Goal: Task Accomplishment & Management: Manage account settings

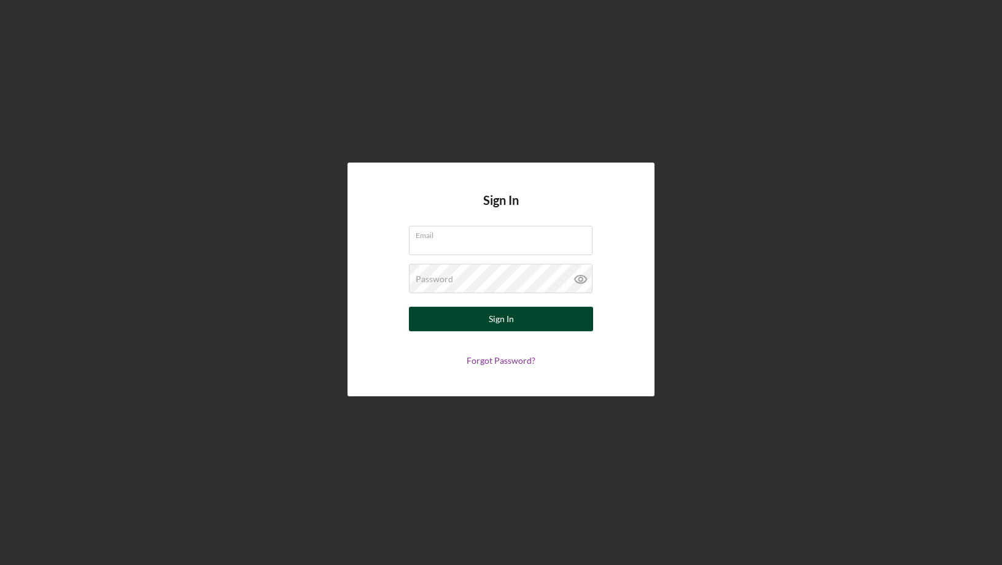
type input "[EMAIL_ADDRESS][DOMAIN_NAME]"
click at [483, 321] on button "Sign In" at bounding box center [501, 319] width 184 height 25
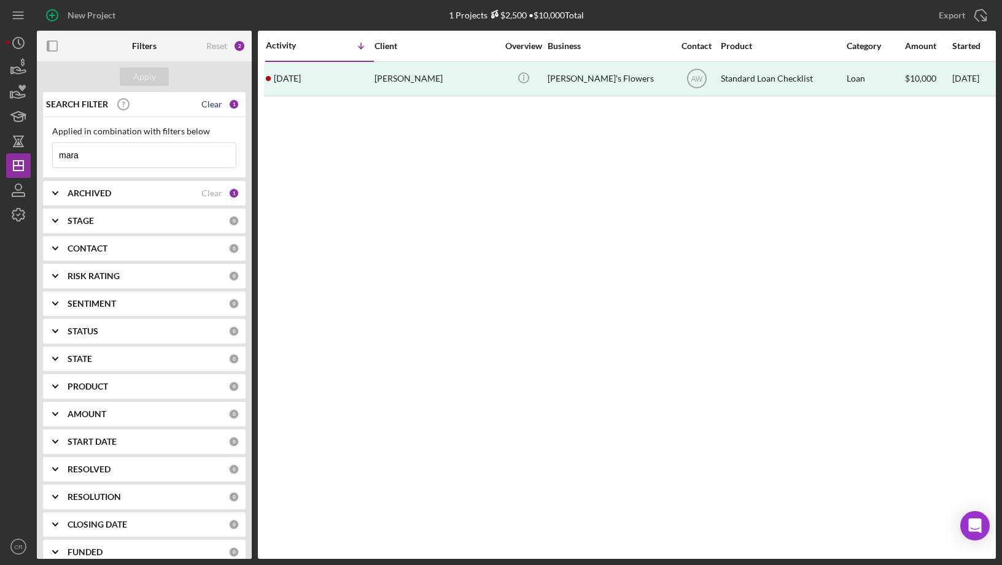
click at [212, 105] on div "Clear" at bounding box center [211, 104] width 21 height 10
click at [143, 83] on div "Apply" at bounding box center [144, 77] width 23 height 18
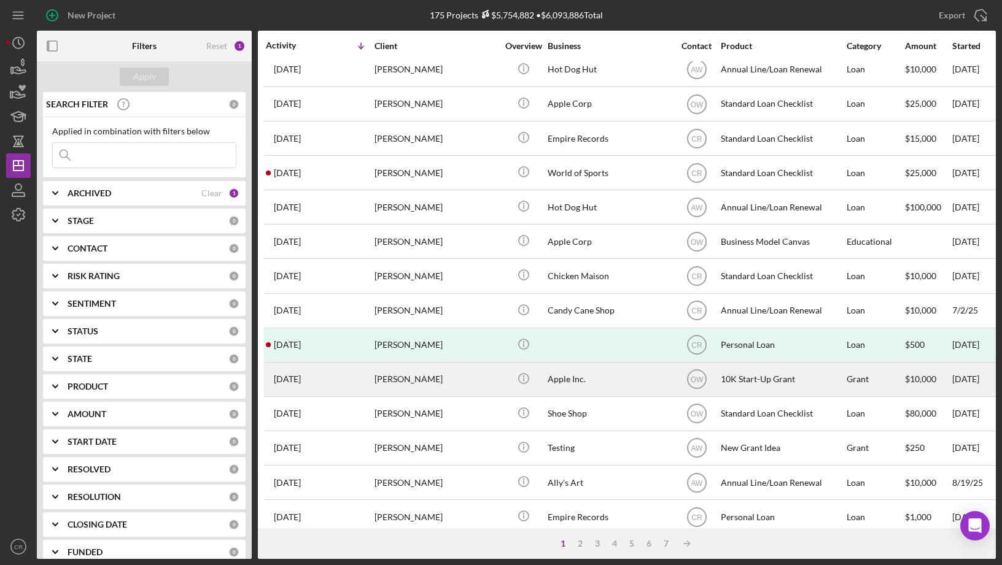
scroll to position [163, 0]
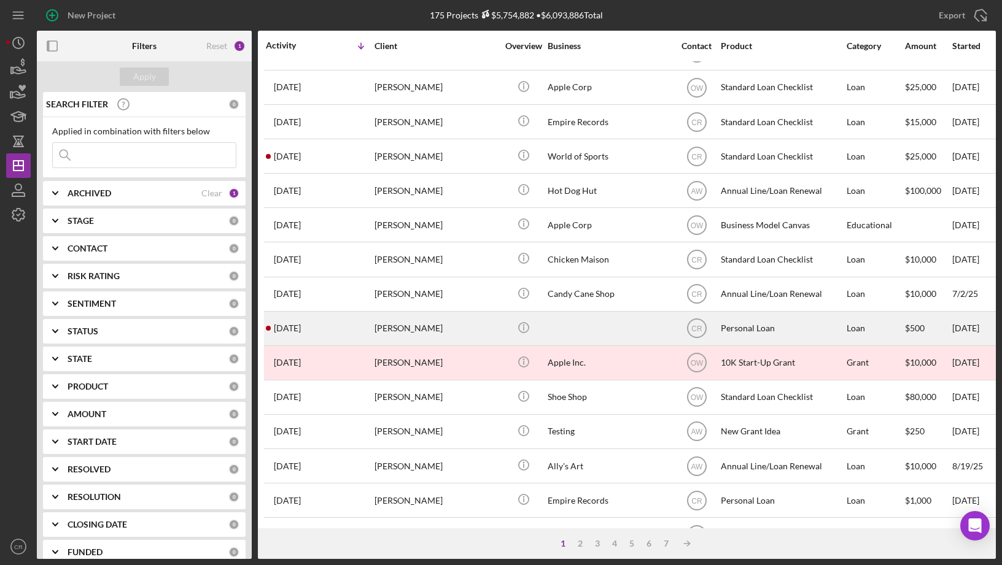
click at [451, 316] on div "Jake Test" at bounding box center [436, 329] width 123 height 33
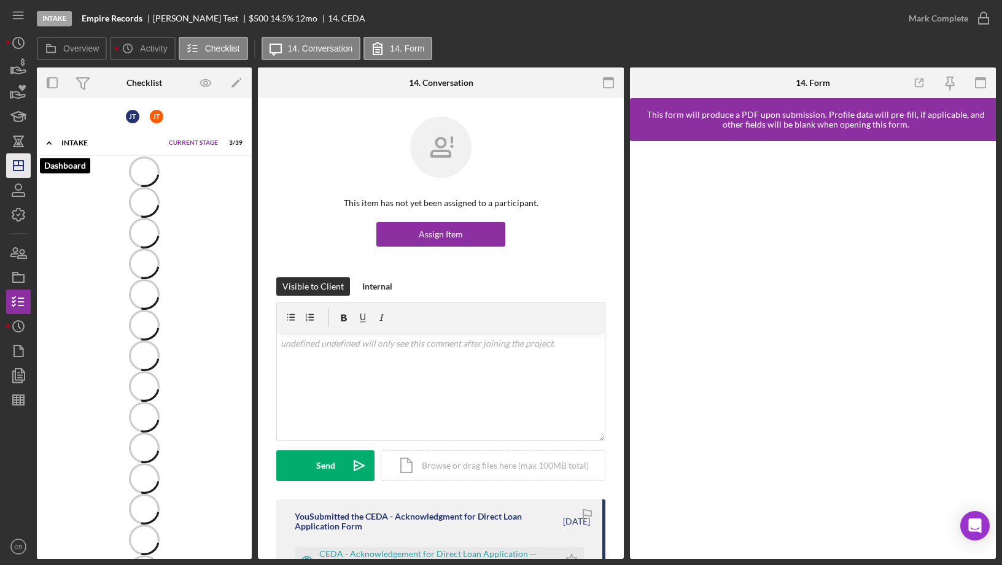
click at [19, 170] on polygon "button" at bounding box center [19, 166] width 10 height 10
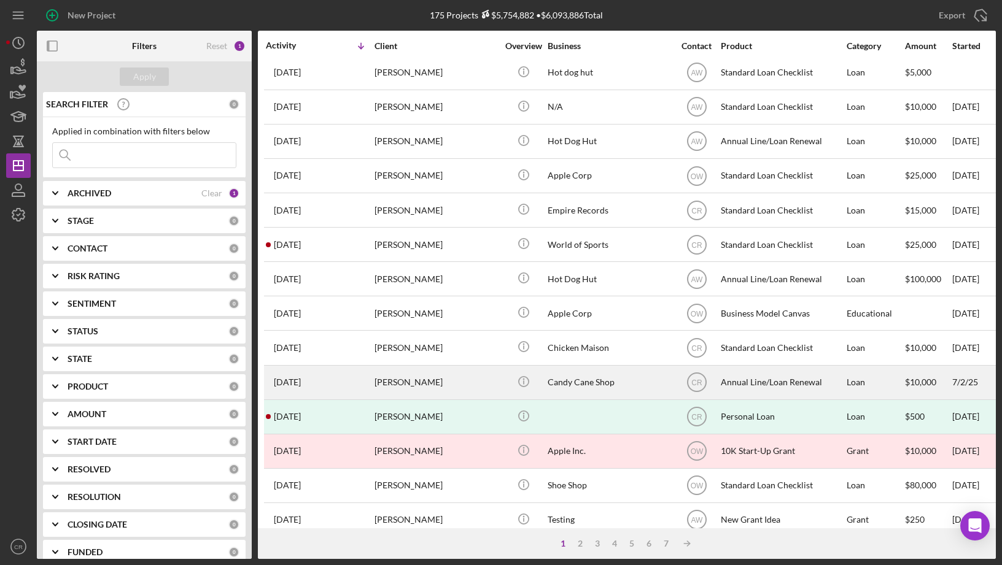
scroll to position [201, 0]
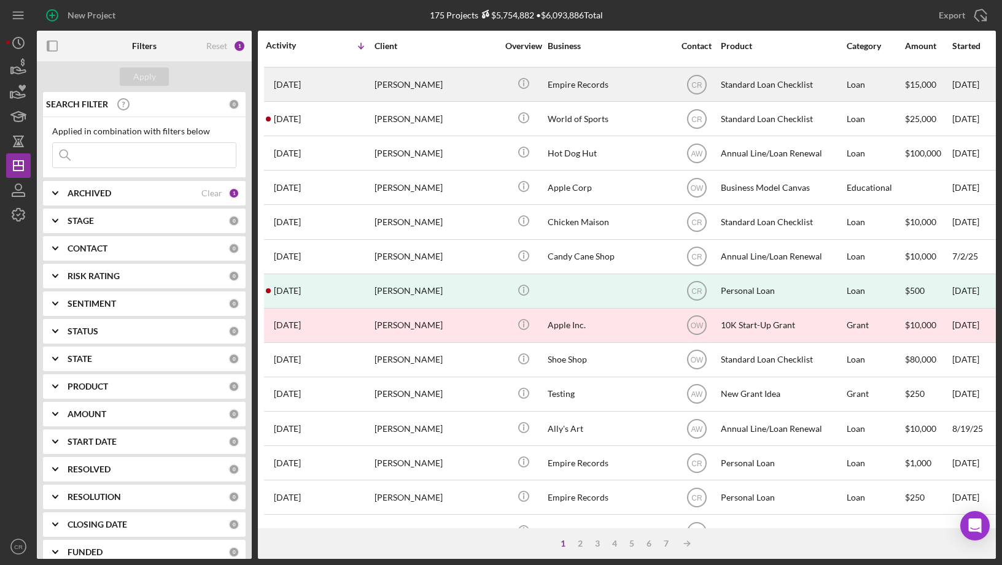
click at [454, 87] on div "Jake Test" at bounding box center [436, 84] width 123 height 33
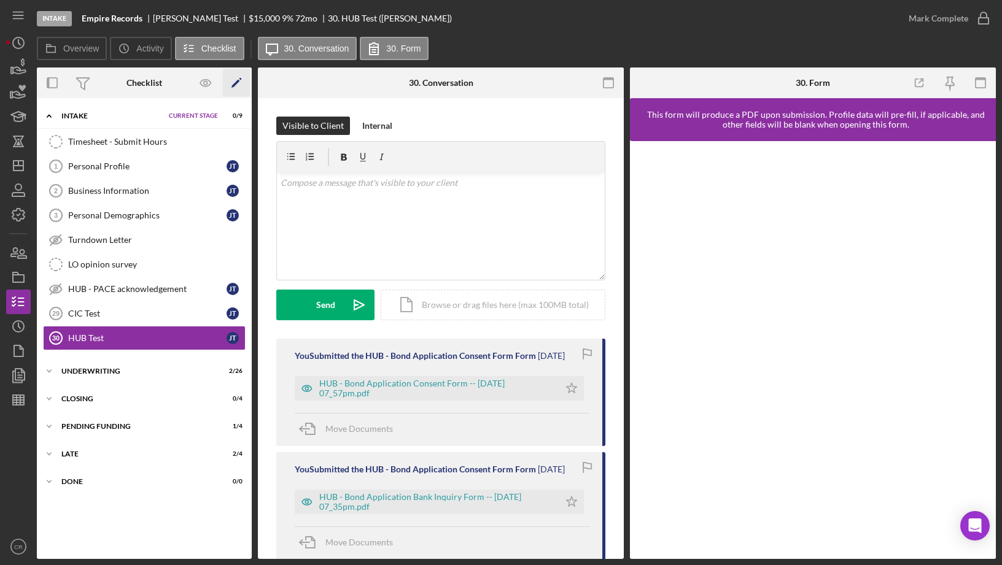
click at [237, 82] on polygon "button" at bounding box center [235, 84] width 9 height 9
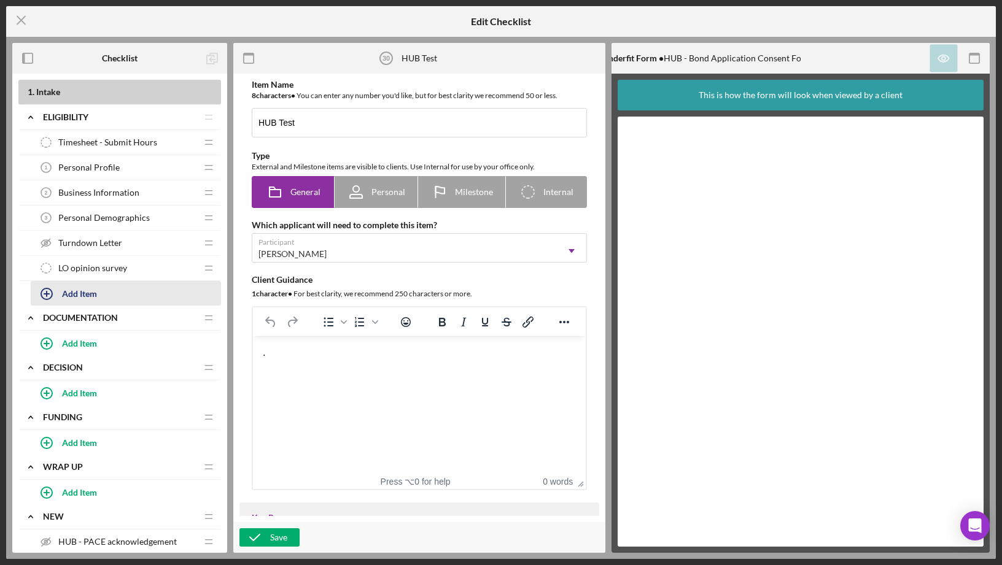
click at [103, 295] on button "Add Item" at bounding box center [126, 293] width 190 height 25
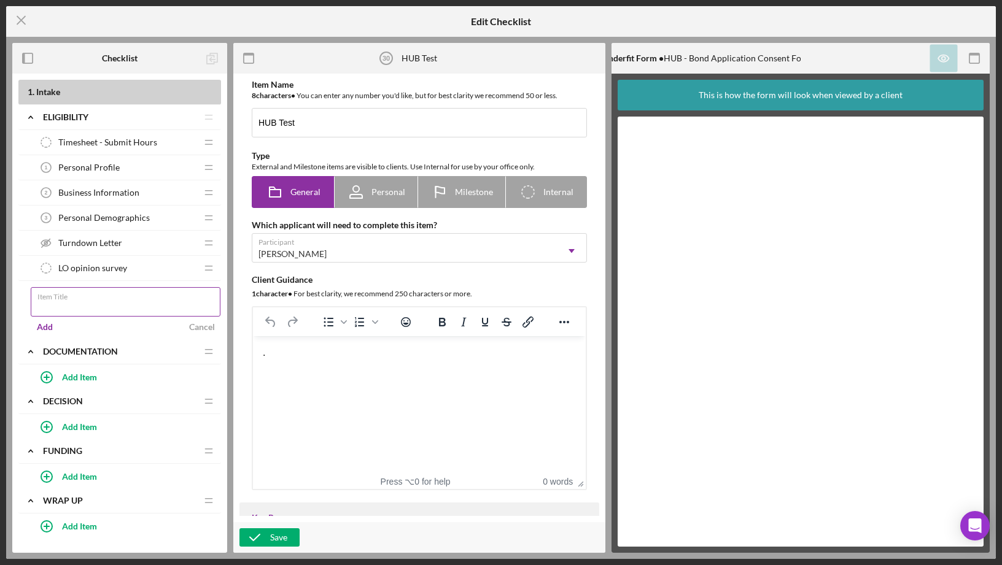
click at [142, 305] on input "Item Title" at bounding box center [126, 301] width 190 height 29
type input "CILC Borrower Authorization"
click at [43, 326] on div "Add" at bounding box center [45, 327] width 16 height 18
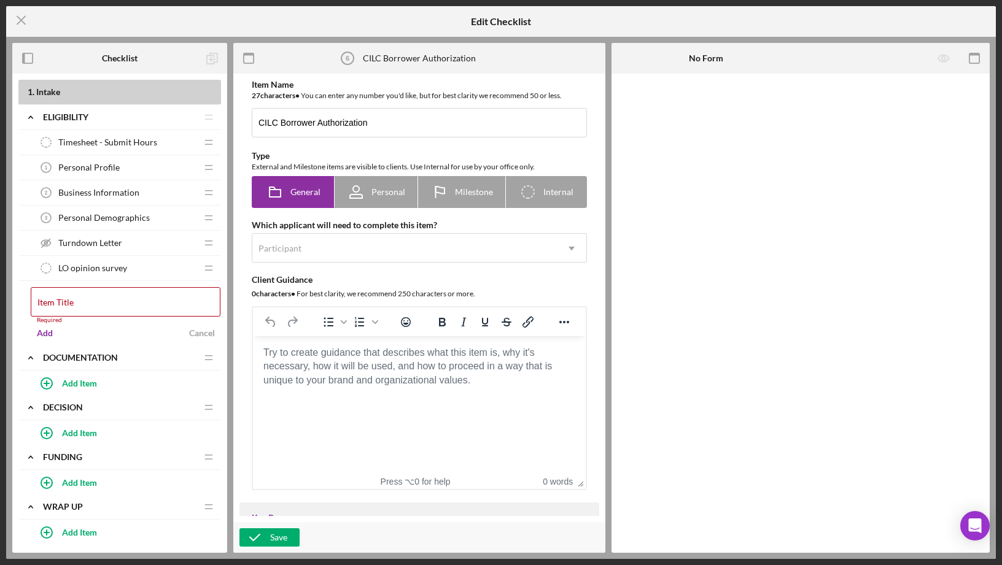
click at [357, 360] on body "Rich Text Area. Press ALT-0 for help." at bounding box center [419, 353] width 313 height 14
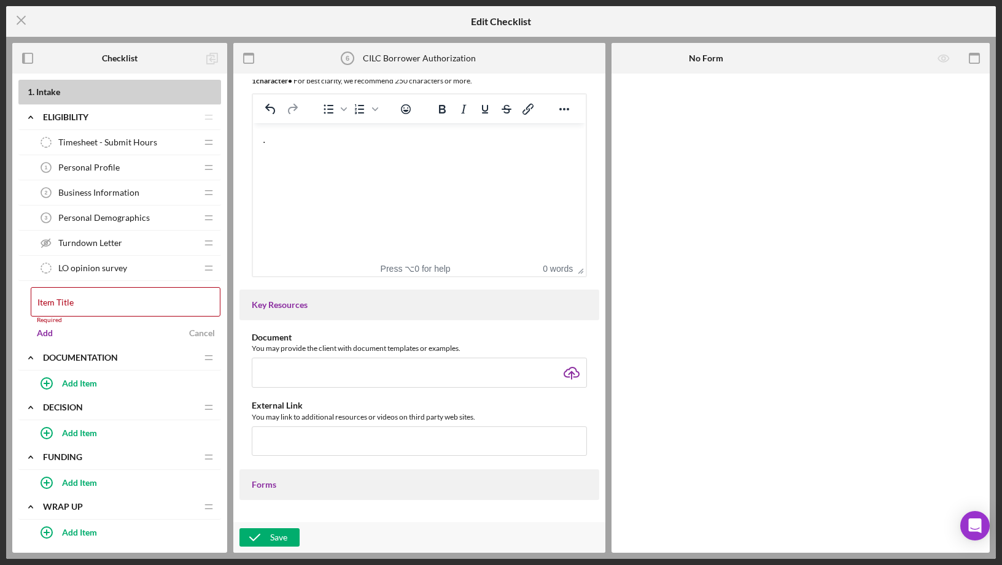
scroll to position [357, 0]
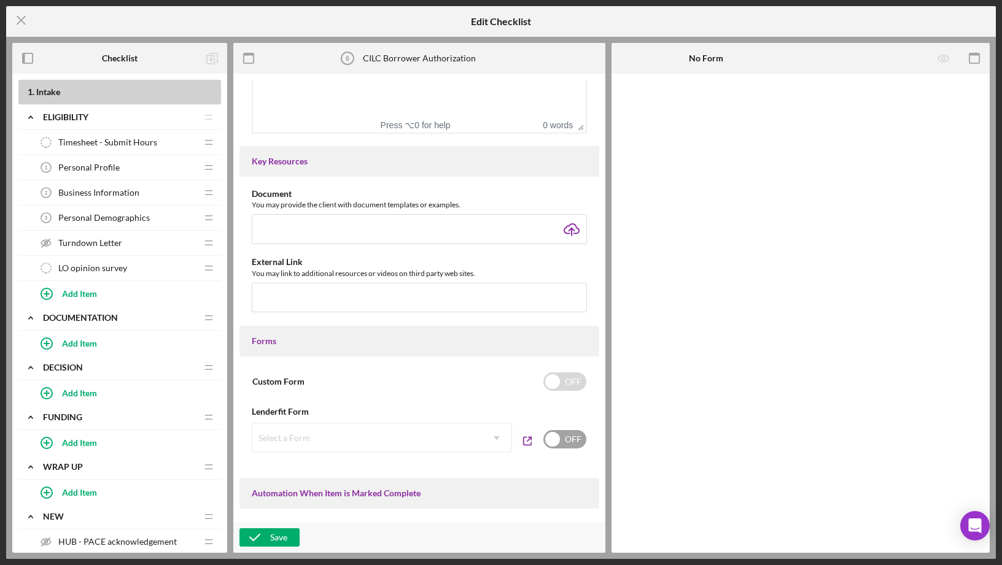
click at [567, 443] on input "checkbox" at bounding box center [564, 439] width 43 height 18
checkbox input "true"
click at [371, 434] on div "Select a Form" at bounding box center [367, 438] width 230 height 28
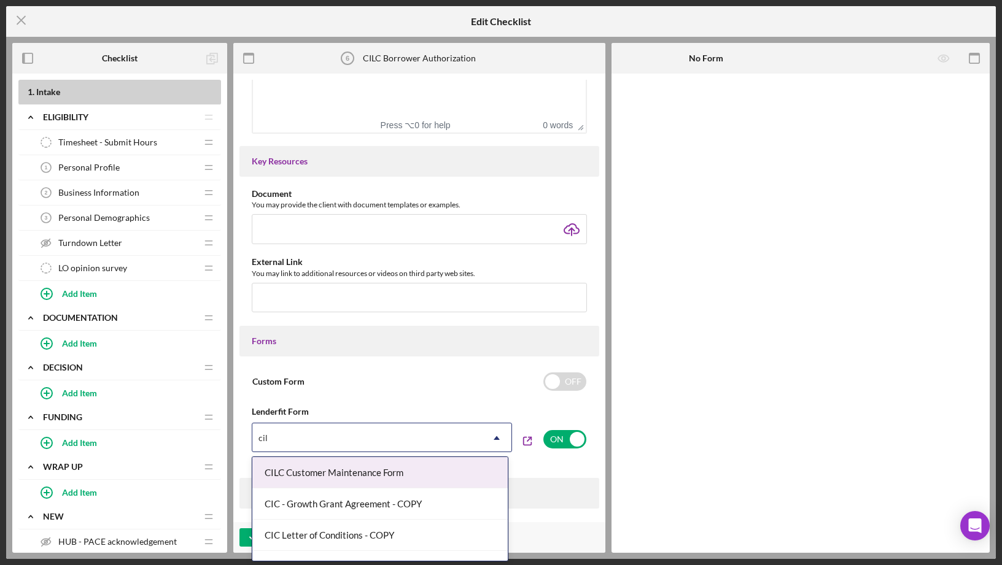
type input "cilc"
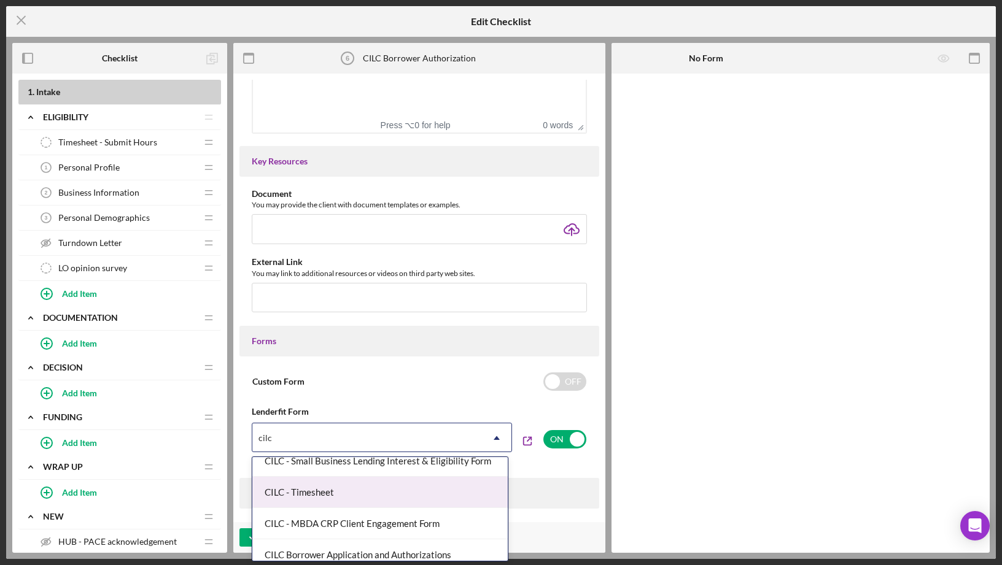
scroll to position [178, 0]
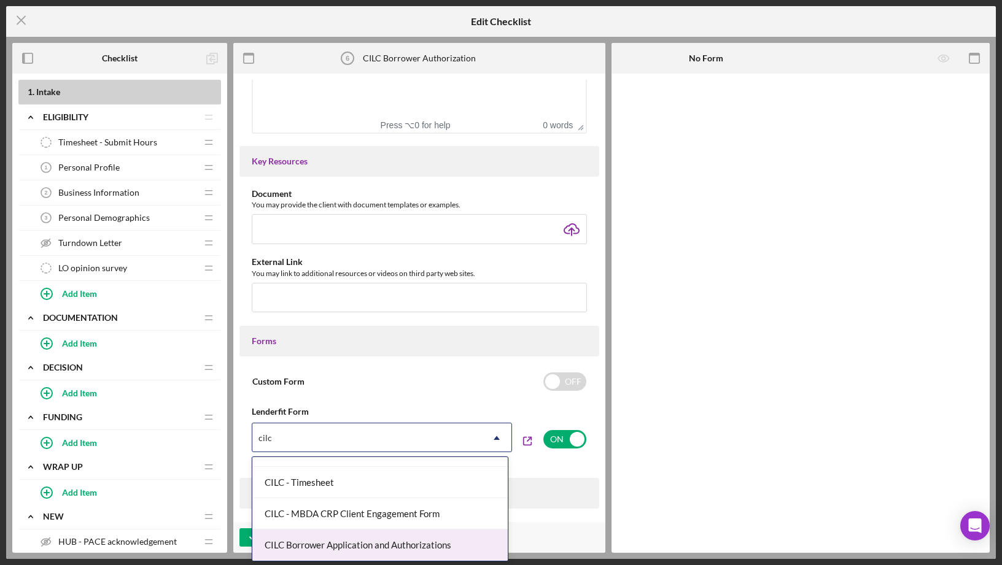
click at [371, 546] on div "CILC Borrower Application and Authorizations" at bounding box center [379, 545] width 255 height 31
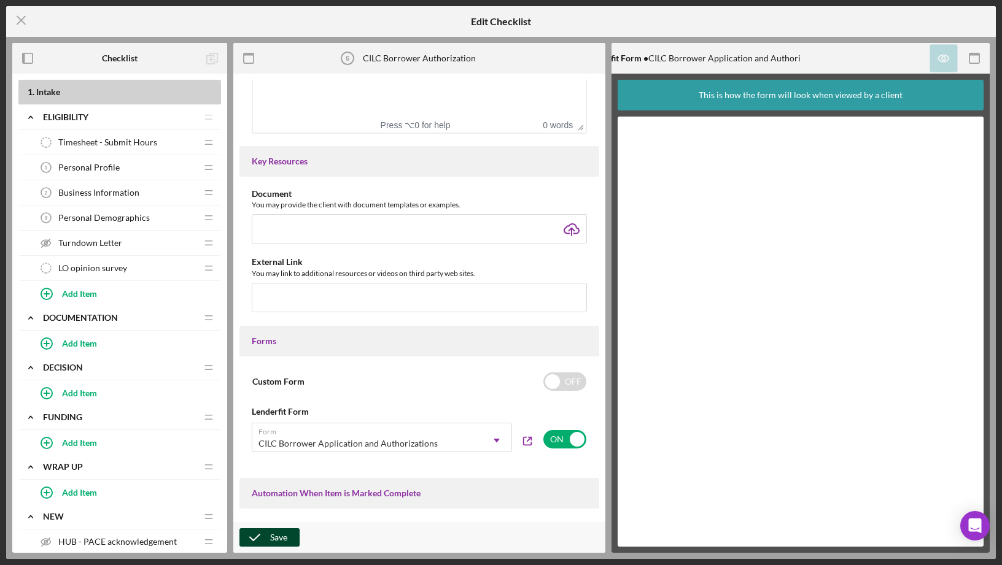
click at [281, 537] on div "Save" at bounding box center [278, 538] width 17 height 18
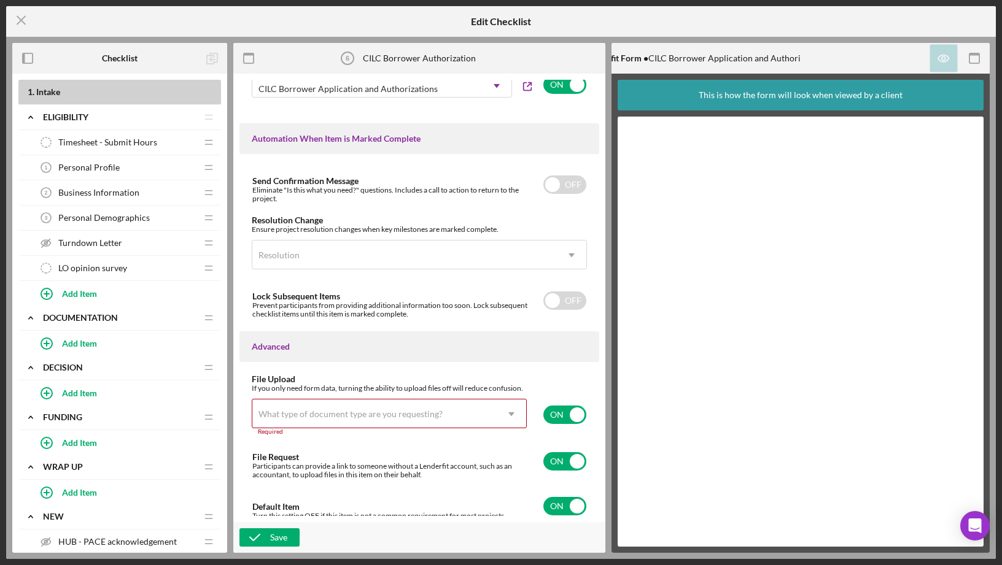
scroll to position [717, 0]
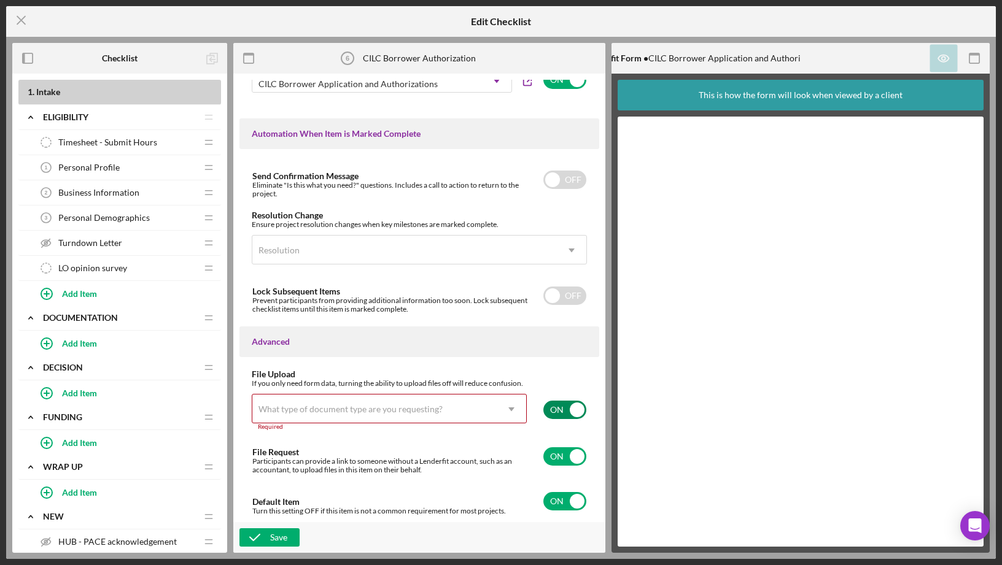
click at [558, 410] on input "checkbox" at bounding box center [564, 410] width 43 height 18
checkbox input "false"
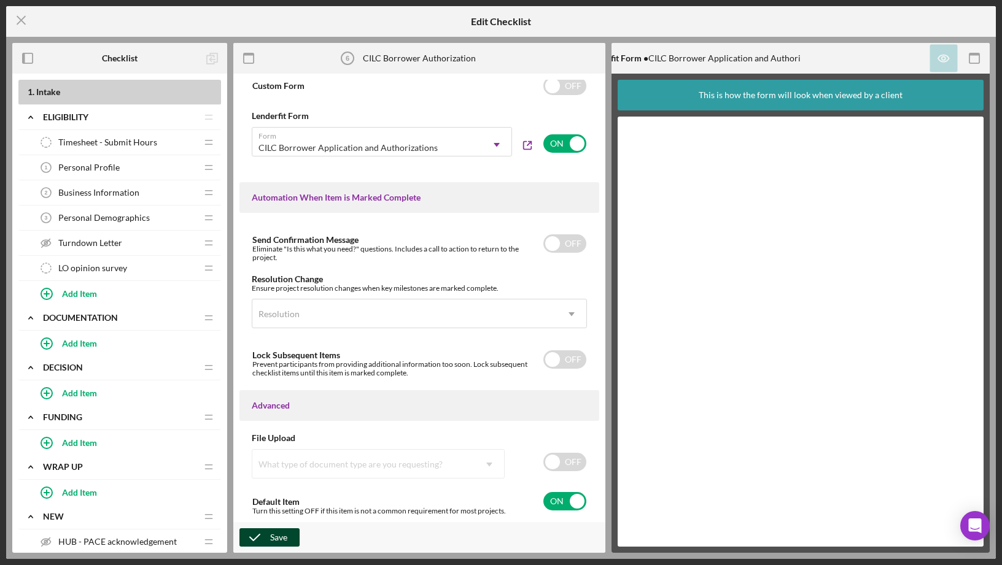
click at [281, 538] on div "Save" at bounding box center [278, 538] width 17 height 18
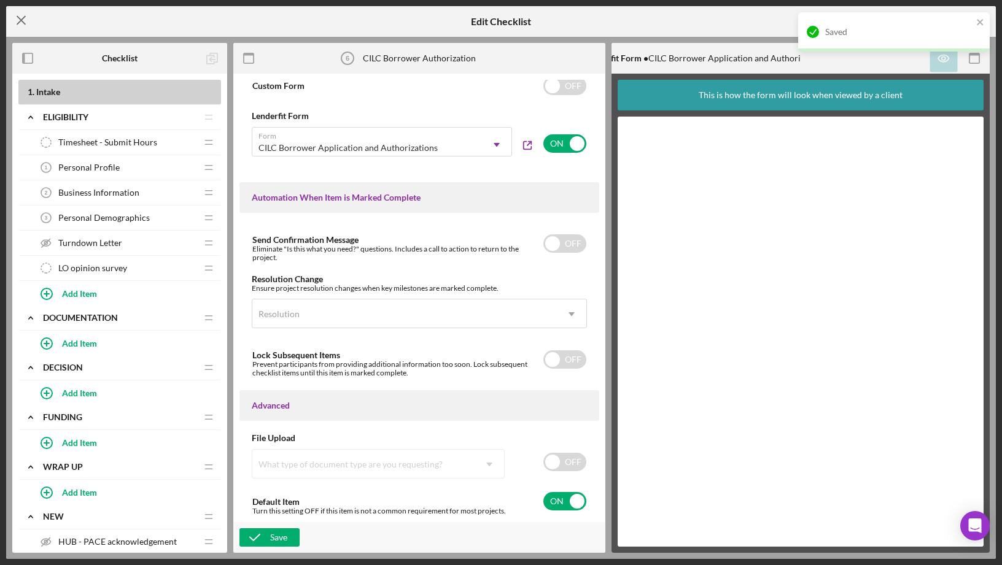
click at [23, 22] on line at bounding box center [21, 21] width 8 height 8
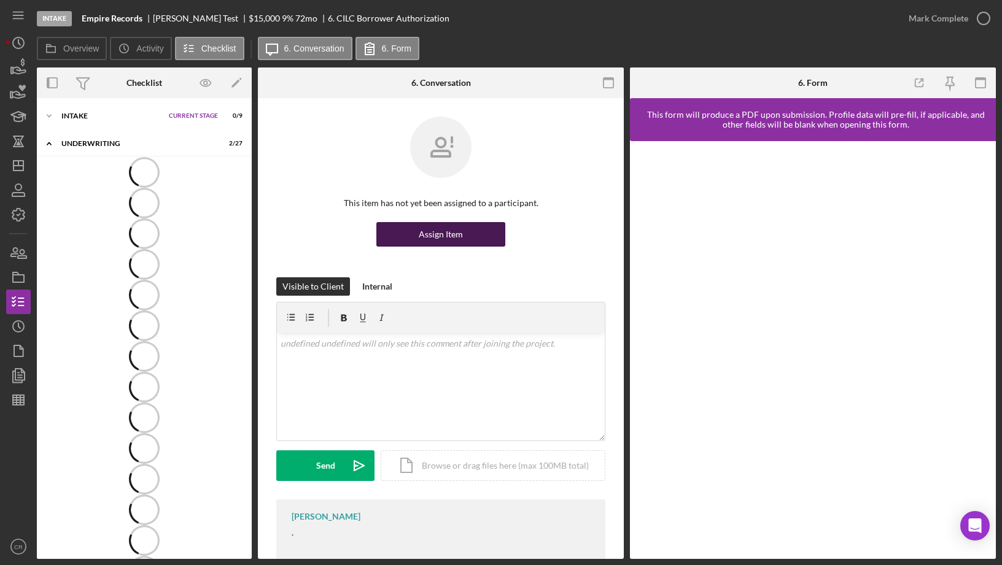
click at [418, 235] on button "Assign Item" at bounding box center [440, 234] width 129 height 25
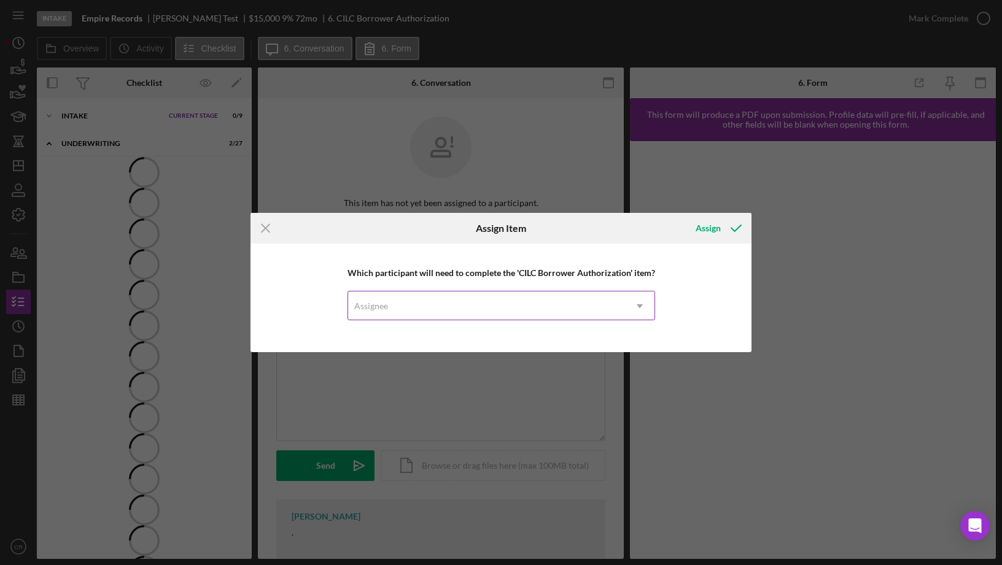
click at [395, 303] on div "Assignee" at bounding box center [486, 306] width 277 height 28
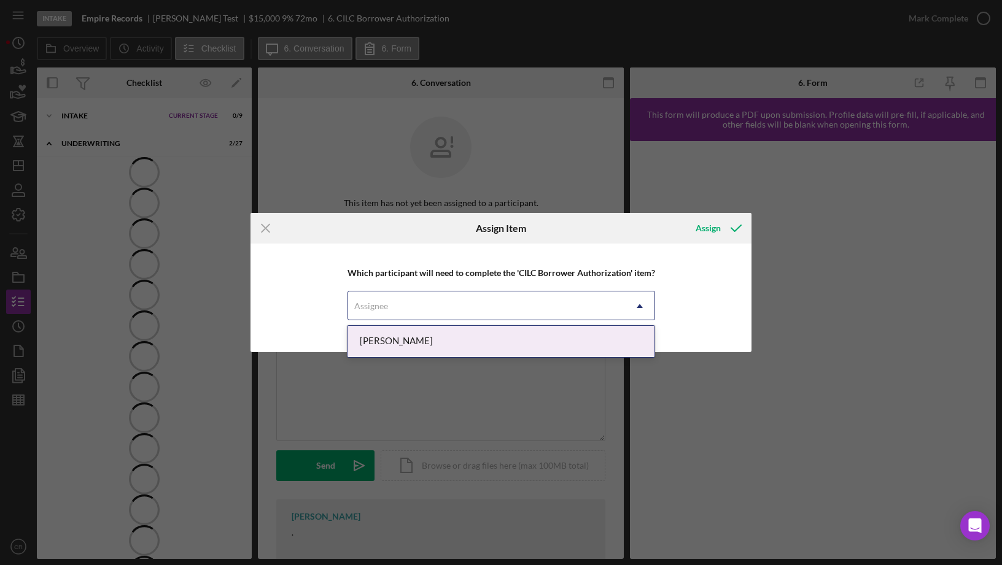
click at [400, 342] on div "Jake Test" at bounding box center [501, 341] width 307 height 31
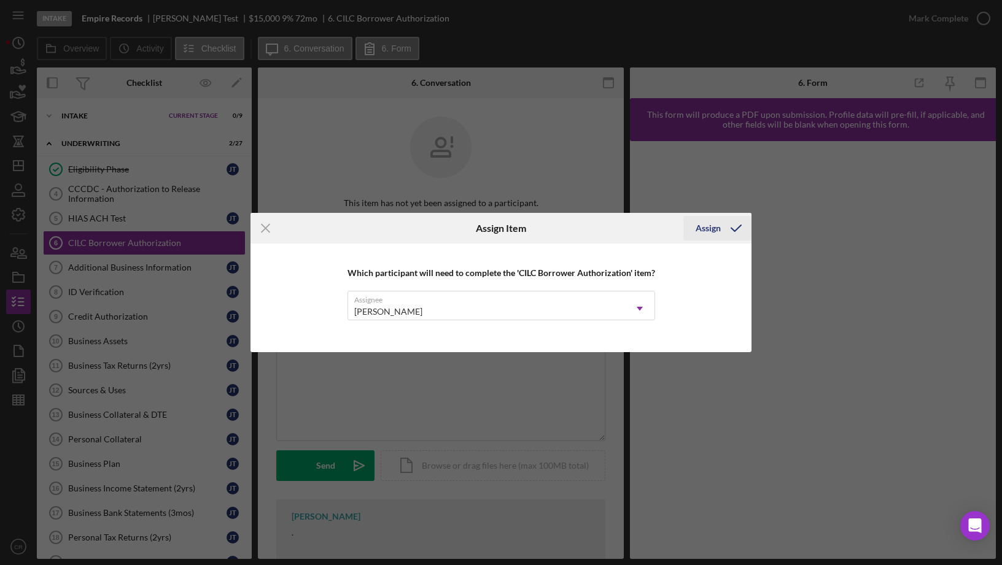
click at [705, 227] on div "Assign" at bounding box center [708, 228] width 25 height 25
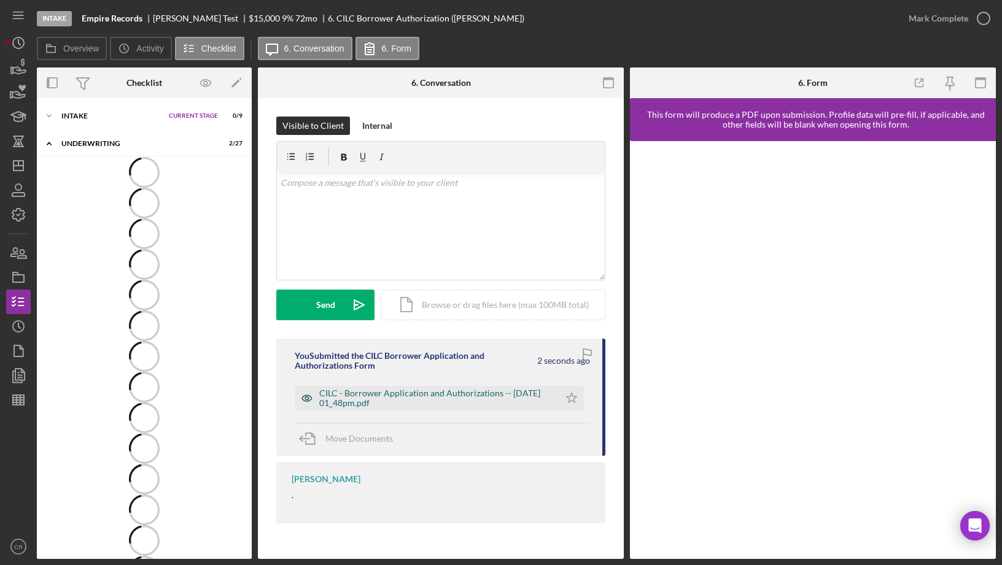
click at [443, 394] on div "CILC - Borrower Application and Authorizations -- [DATE] 01_48pm.pdf" at bounding box center [436, 399] width 234 height 20
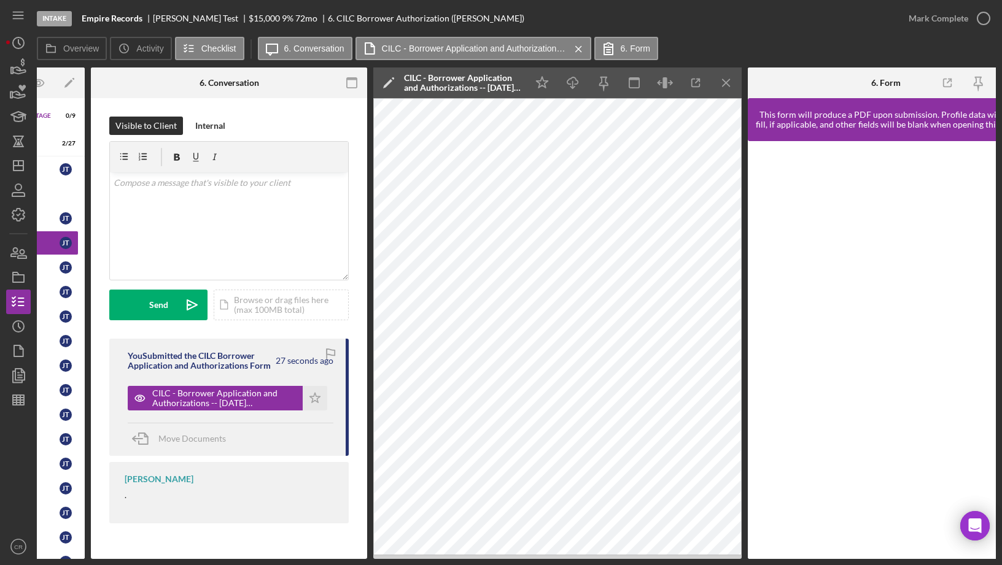
scroll to position [0, 170]
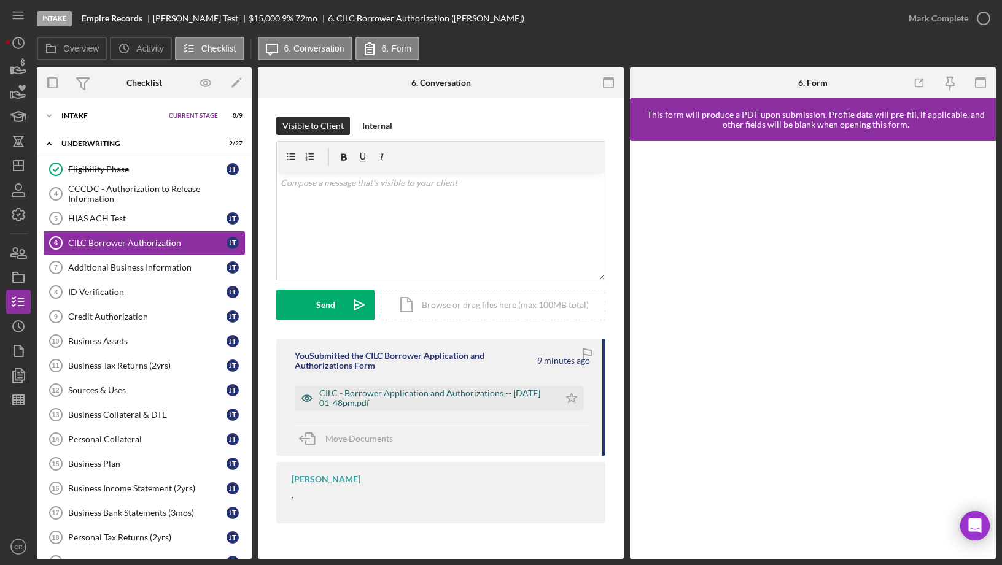
click at [460, 392] on div "CILC - Borrower Application and Authorizations -- [DATE] 01_48pm.pdf" at bounding box center [436, 399] width 234 height 20
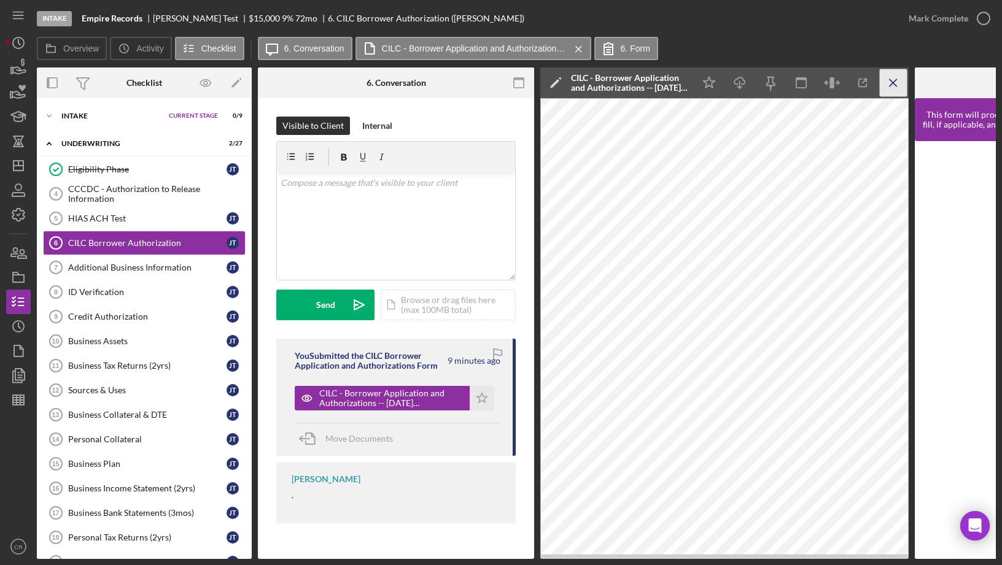
click at [895, 84] on line "button" at bounding box center [893, 82] width 7 height 7
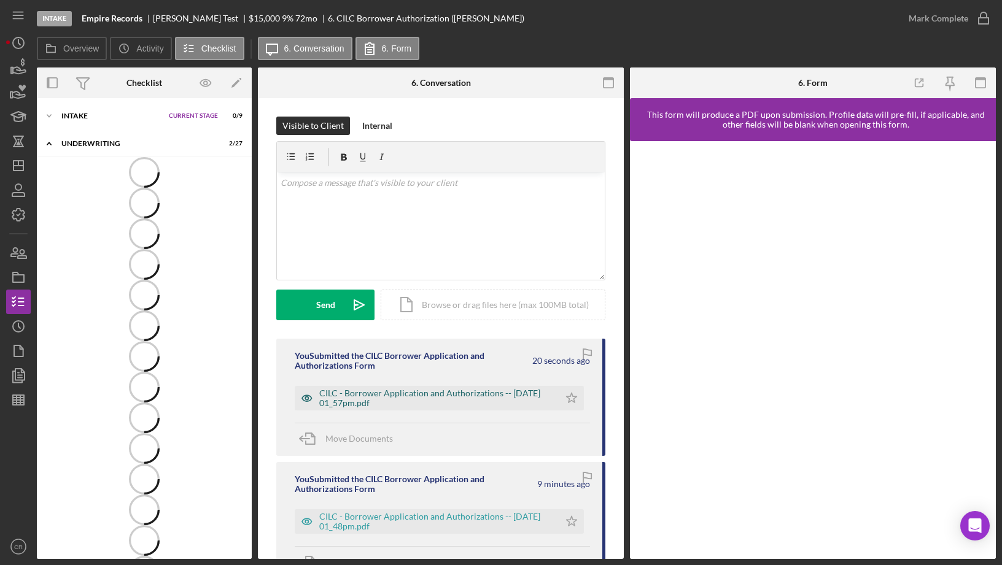
click at [419, 393] on div "CILC - Borrower Application and Authorizations -- [DATE] 01_57pm.pdf" at bounding box center [436, 399] width 234 height 20
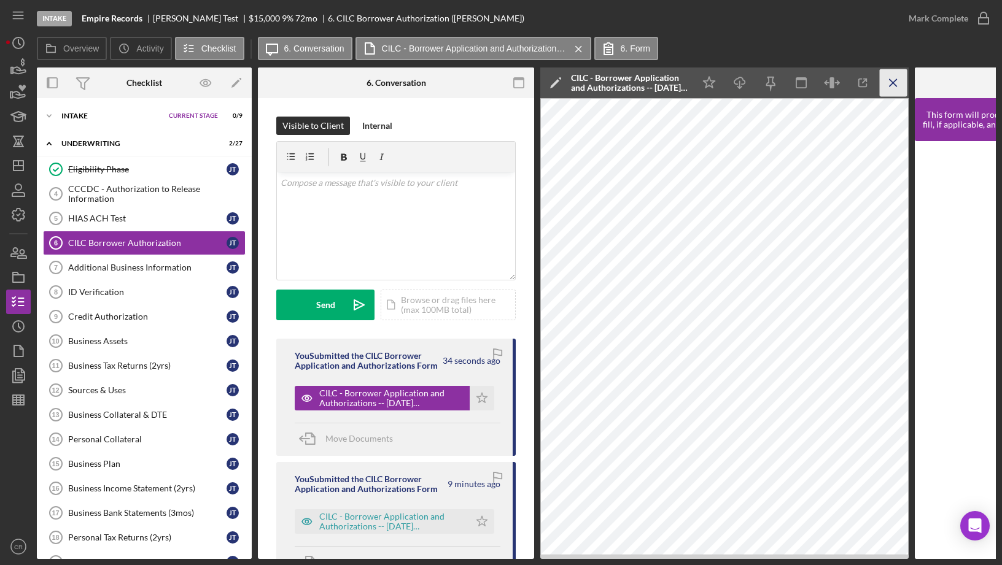
click at [892, 82] on line "button" at bounding box center [893, 82] width 7 height 7
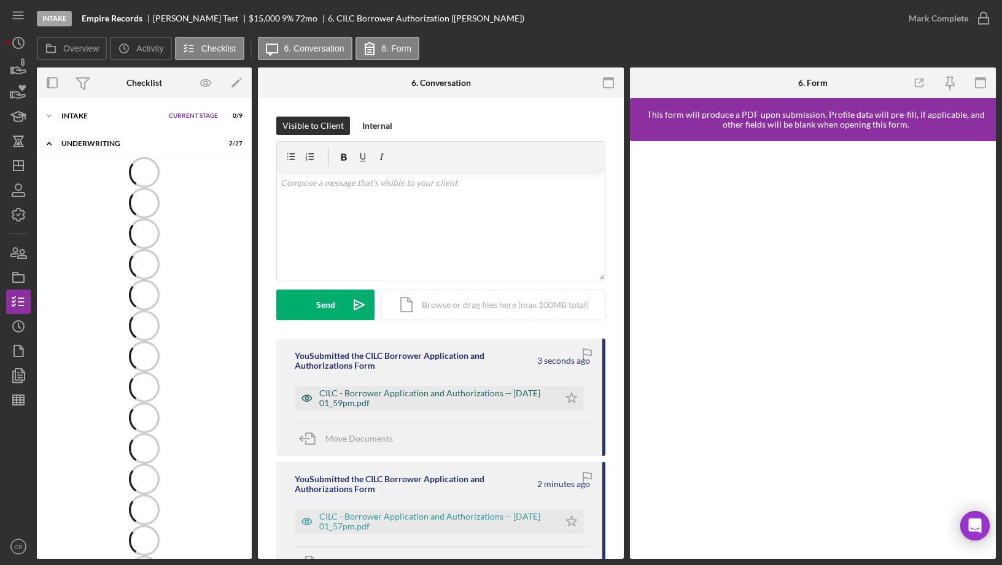
click at [417, 391] on div "CILC - Borrower Application and Authorizations -- [DATE] 01_59pm.pdf" at bounding box center [436, 399] width 234 height 20
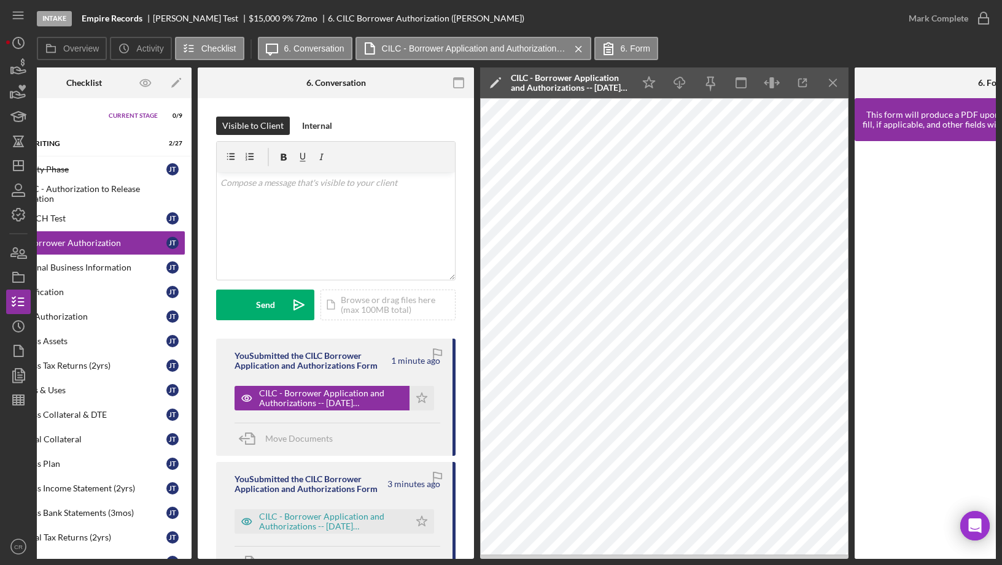
scroll to position [0, 195]
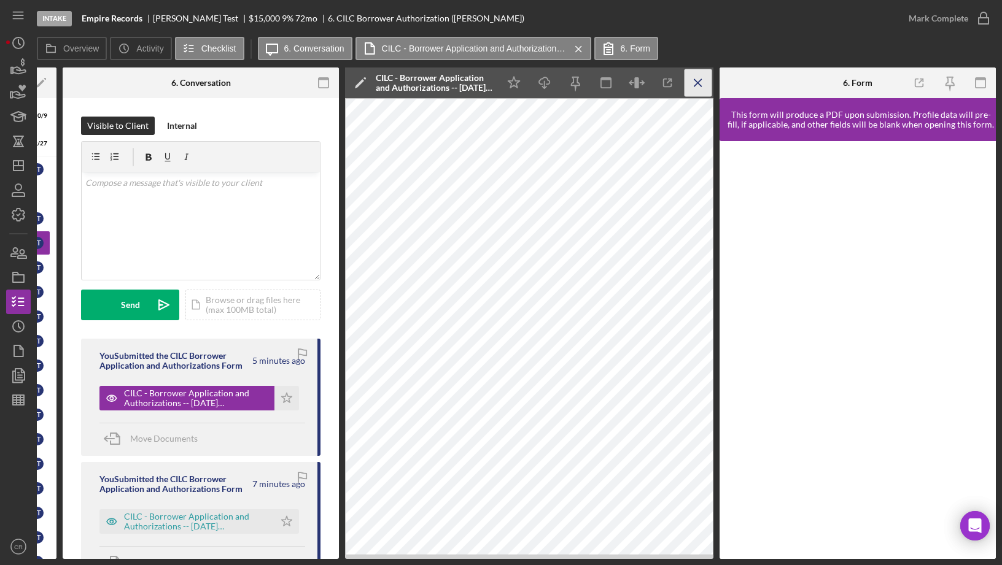
click at [699, 85] on icon "Icon/Menu Close" at bounding box center [699, 83] width 28 height 28
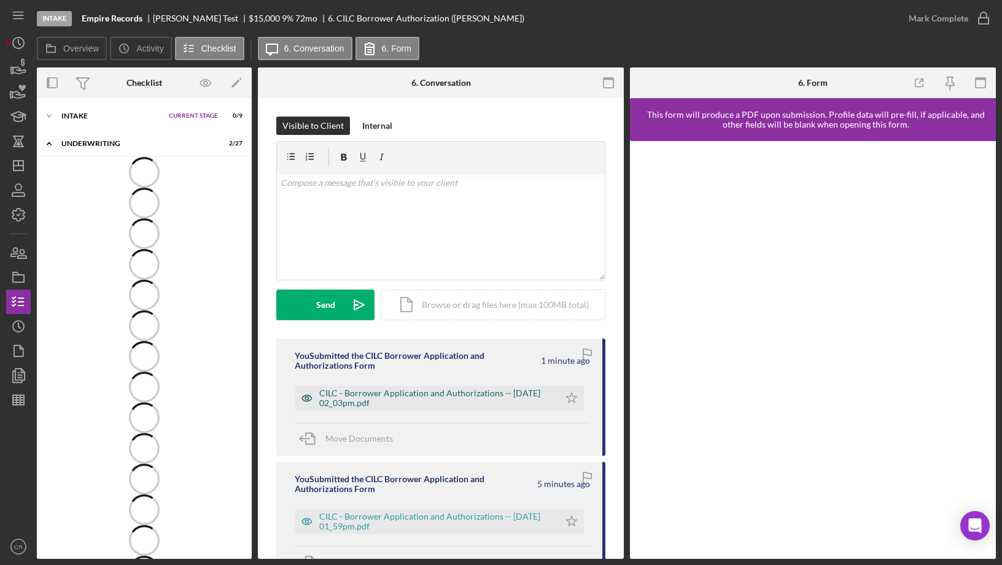
click at [455, 391] on div "CILC - Borrower Application and Authorizations -- [DATE] 02_03pm.pdf" at bounding box center [436, 399] width 234 height 20
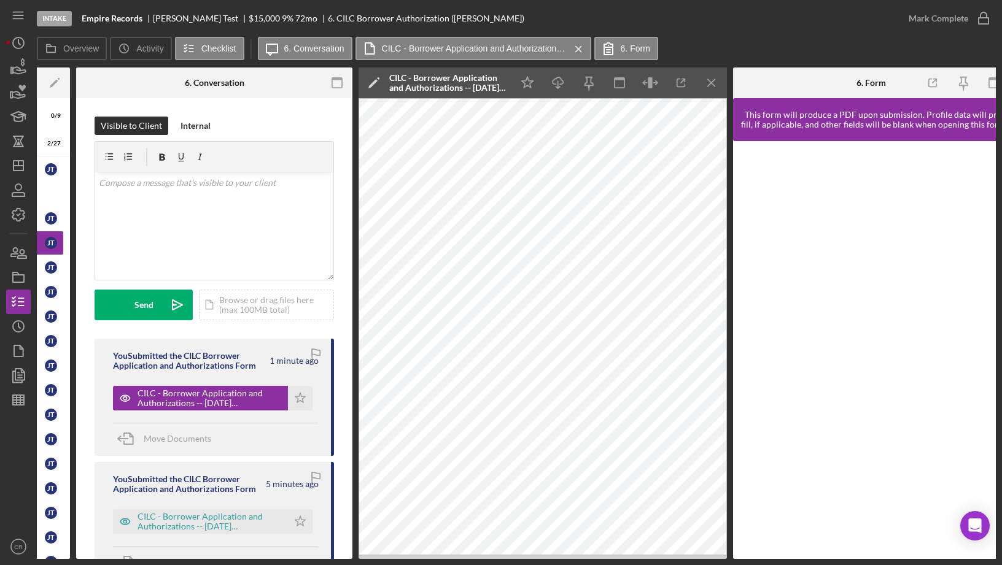
scroll to position [0, 195]
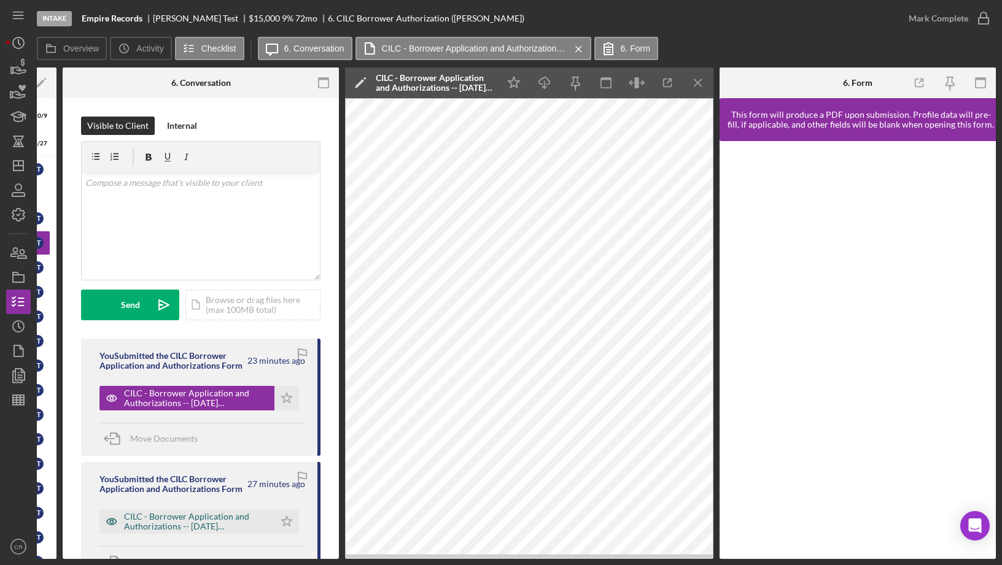
click at [189, 518] on div "CILC - Borrower Application and Authorizations -- [DATE] 01_59pm.pdf" at bounding box center [196, 522] width 144 height 20
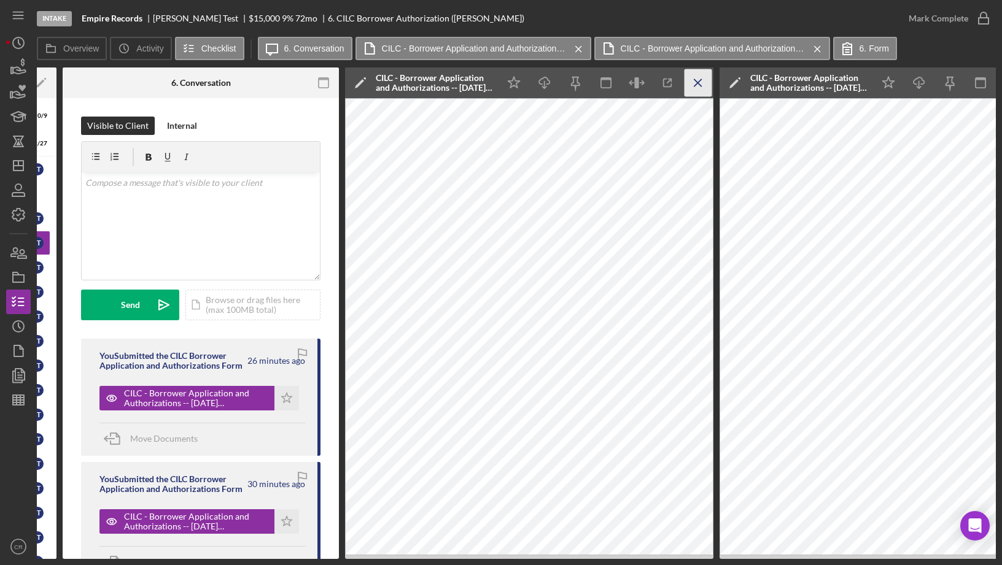
click at [696, 85] on line "button" at bounding box center [697, 82] width 7 height 7
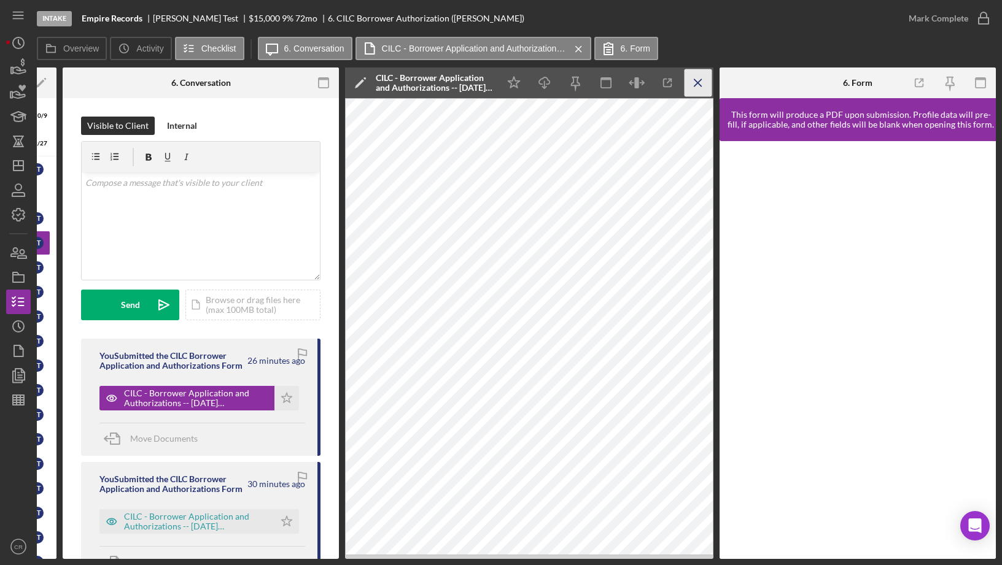
click at [696, 85] on line "button" at bounding box center [697, 82] width 7 height 7
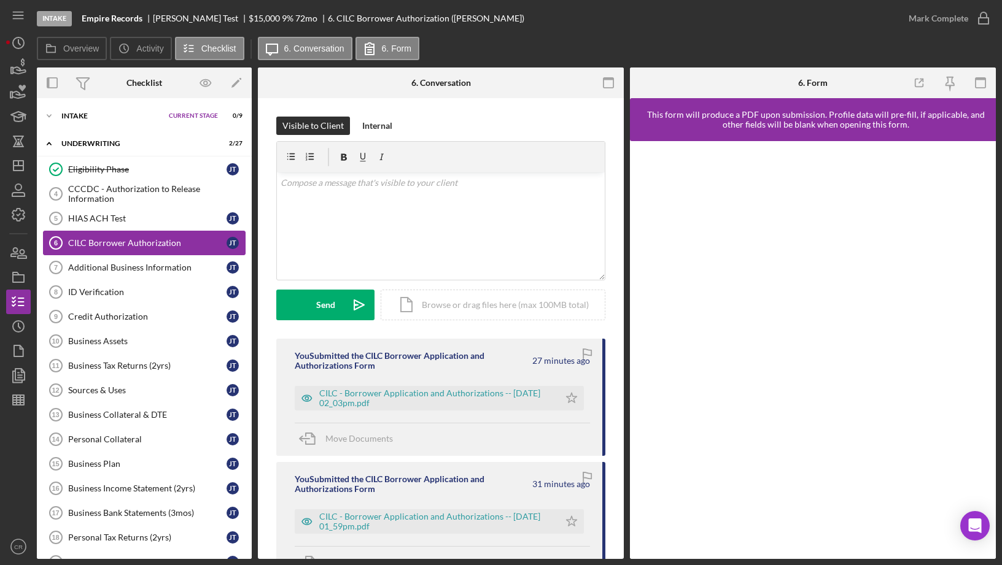
click at [140, 244] on div "CILC Borrower Authorization" at bounding box center [147, 243] width 158 height 10
click at [132, 211] on link "HIAS ACH Test 5 HIAS ACH Test [PERSON_NAME]" at bounding box center [144, 218] width 203 height 25
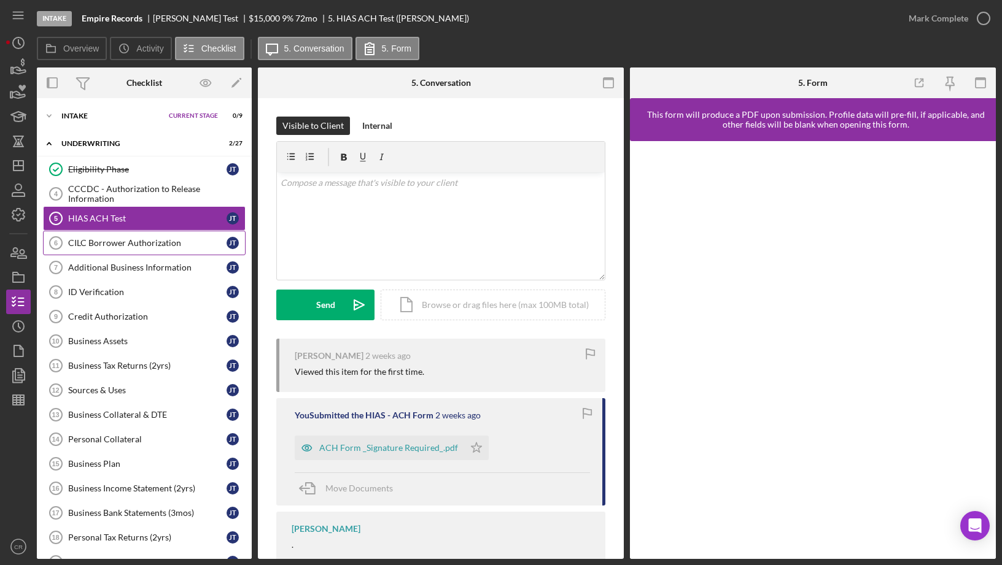
click at [143, 248] on link "CILC Borrower Authorization 6 CILC Borrower Authorization J T" at bounding box center [144, 243] width 203 height 25
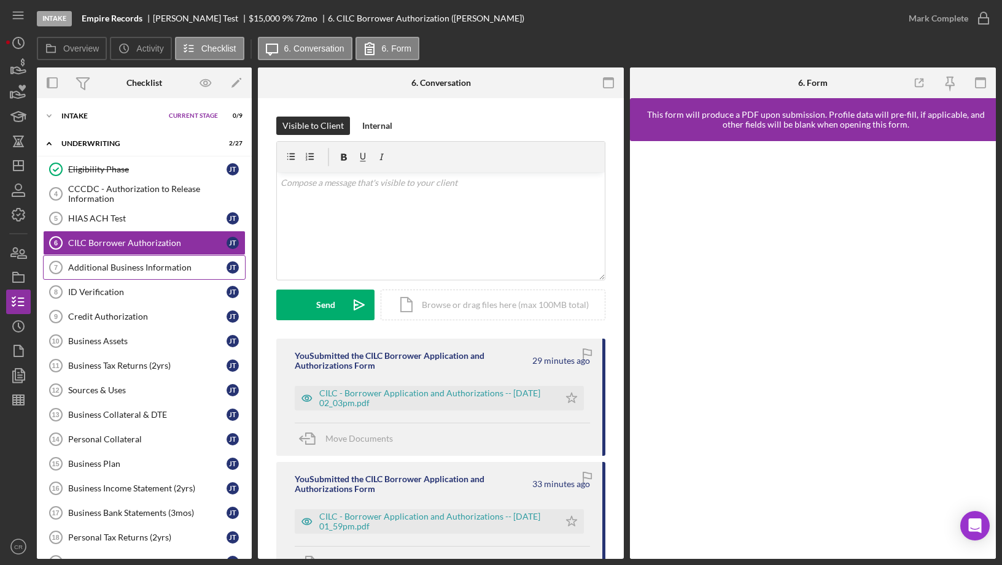
click at [136, 268] on div "Additional Business Information" at bounding box center [147, 268] width 158 height 10
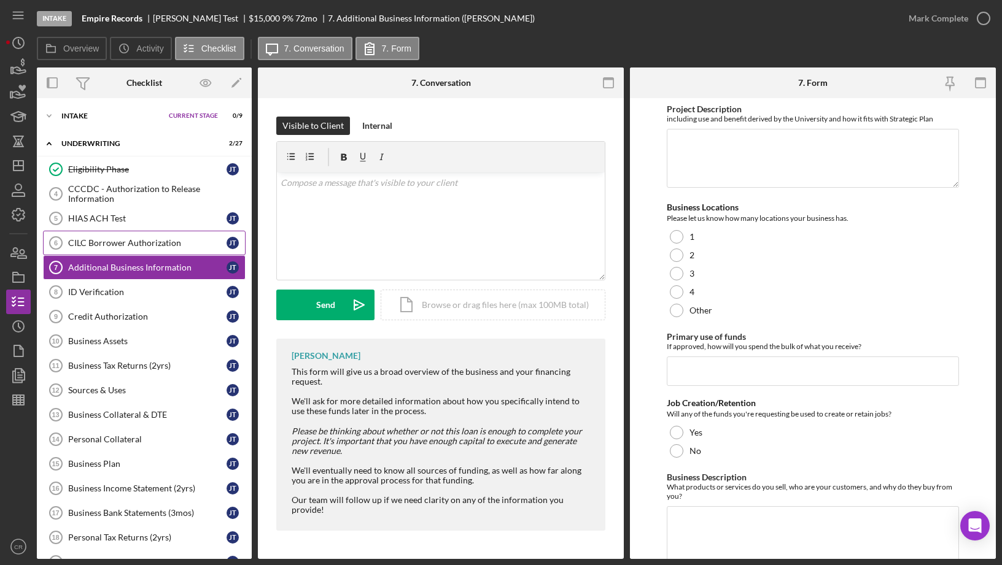
click at [149, 246] on div "CILC Borrower Authorization" at bounding box center [147, 243] width 158 height 10
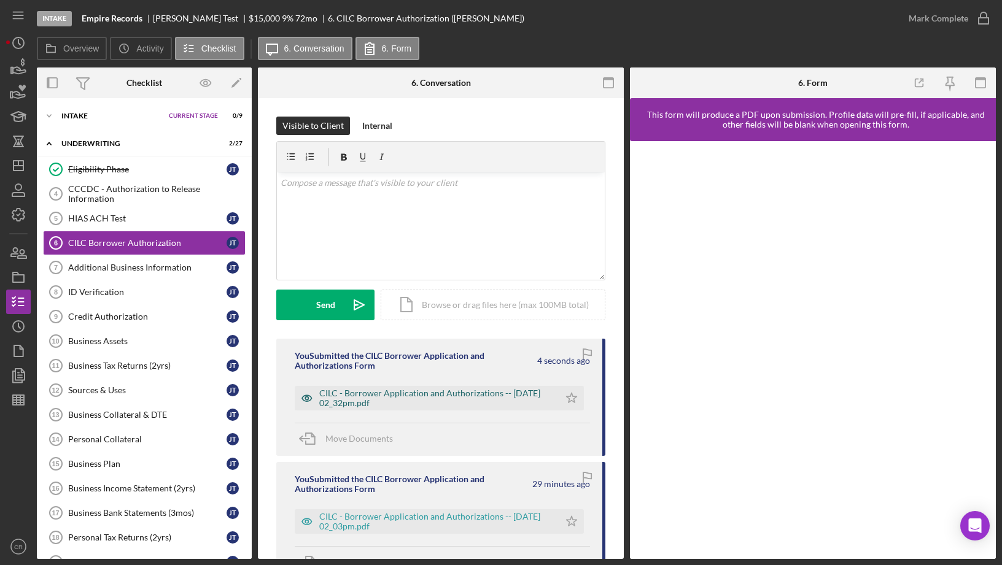
click at [340, 394] on div "CILC - Borrower Application and Authorizations -- [DATE] 02_32pm.pdf" at bounding box center [436, 399] width 234 height 20
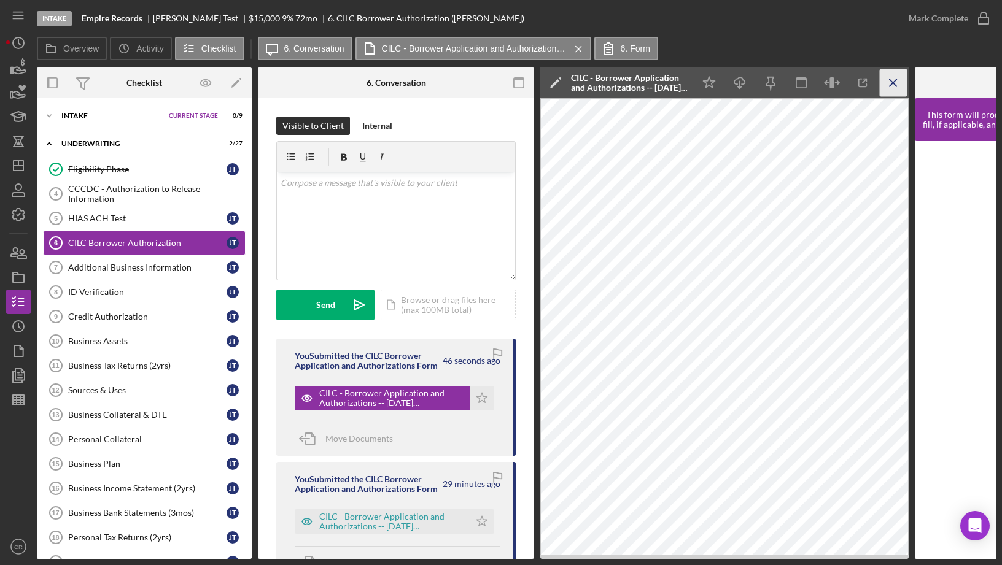
click at [893, 82] on line "button" at bounding box center [893, 82] width 7 height 7
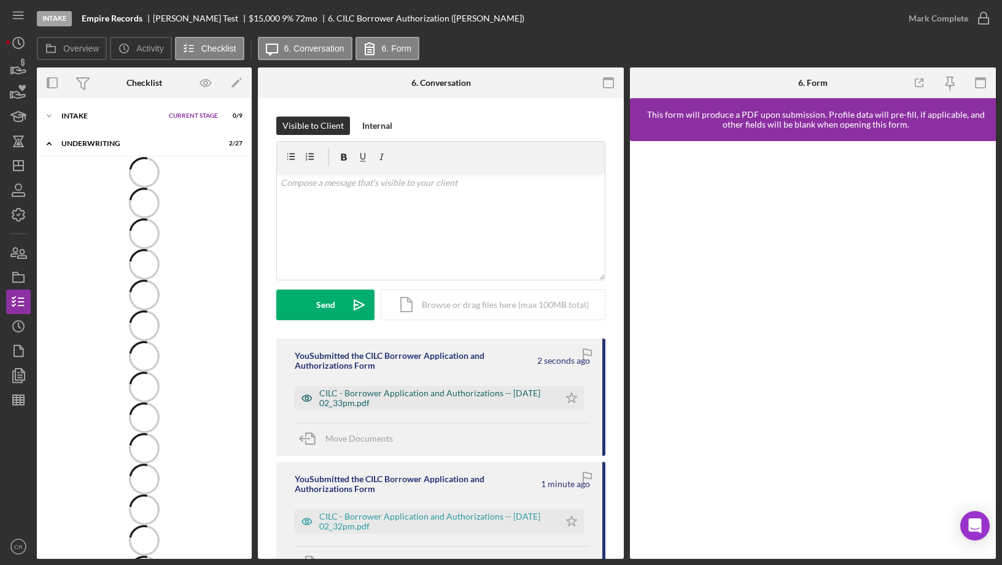
click at [443, 392] on div "CILC - Borrower Application and Authorizations -- [DATE] 02_33pm.pdf" at bounding box center [436, 399] width 234 height 20
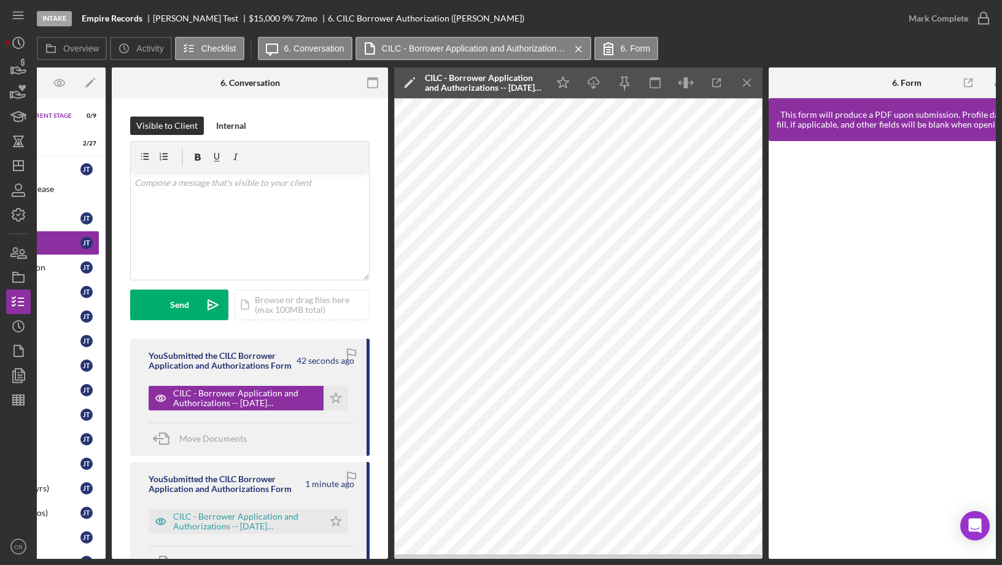
scroll to position [0, 195]
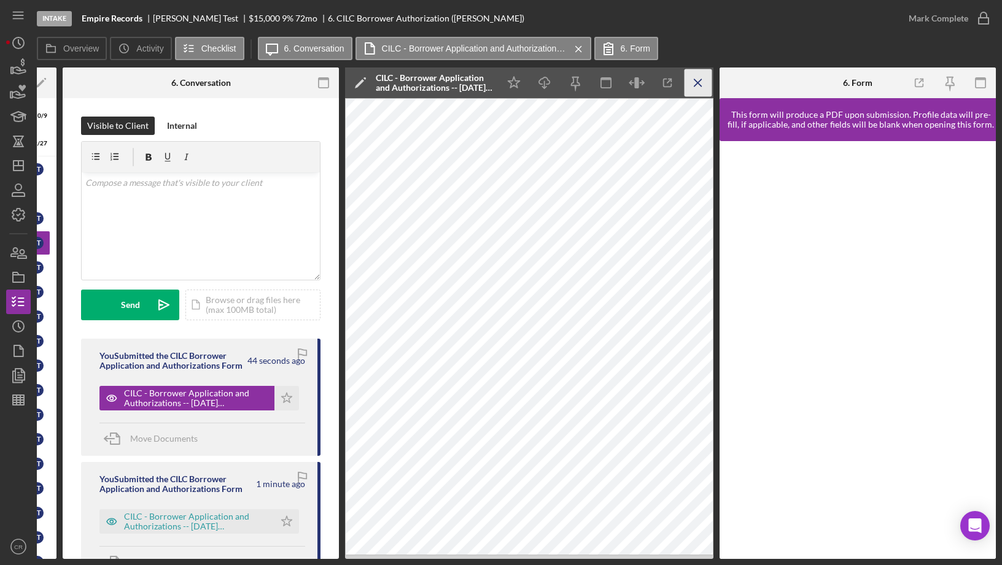
click at [704, 80] on icon "Icon/Menu Close" at bounding box center [699, 83] width 28 height 28
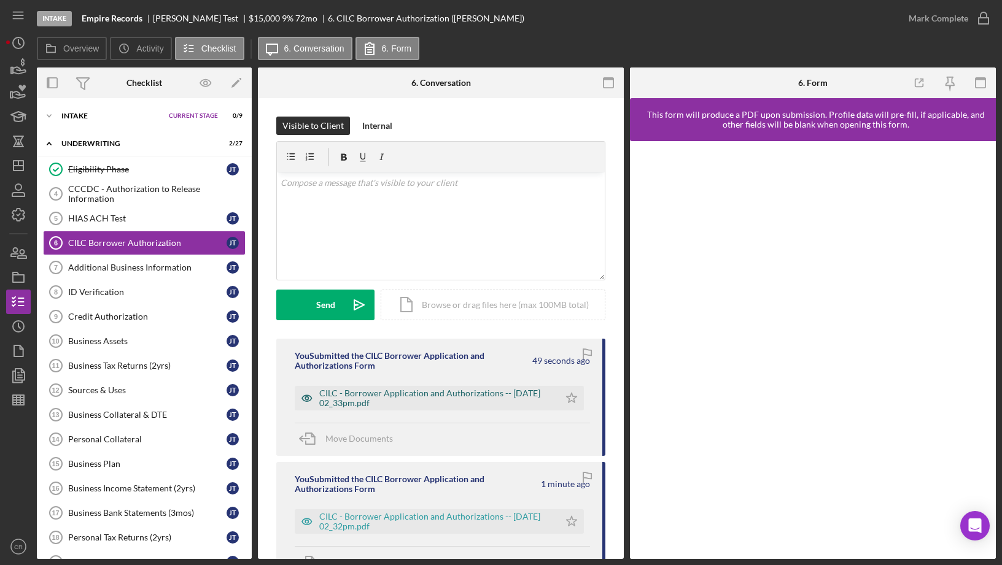
click at [433, 395] on div "CILC - Borrower Application and Authorizations -- [DATE] 02_33pm.pdf" at bounding box center [436, 399] width 234 height 20
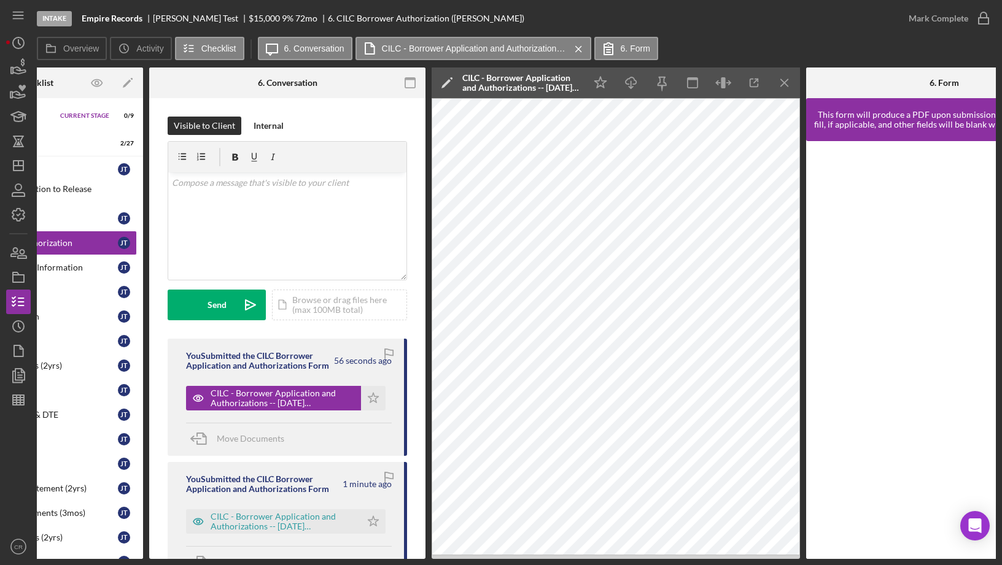
scroll to position [0, 195]
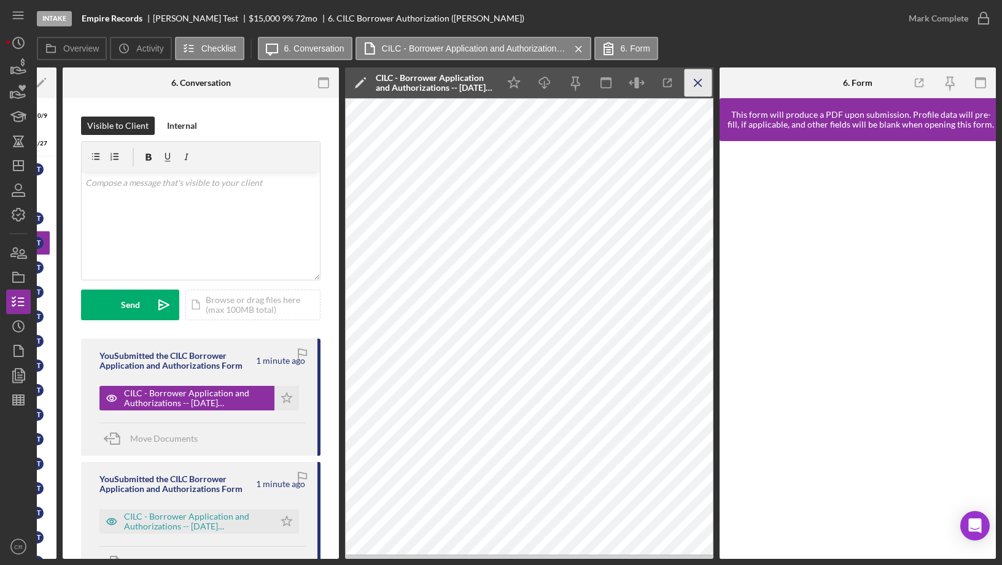
click at [695, 80] on line "button" at bounding box center [697, 82] width 7 height 7
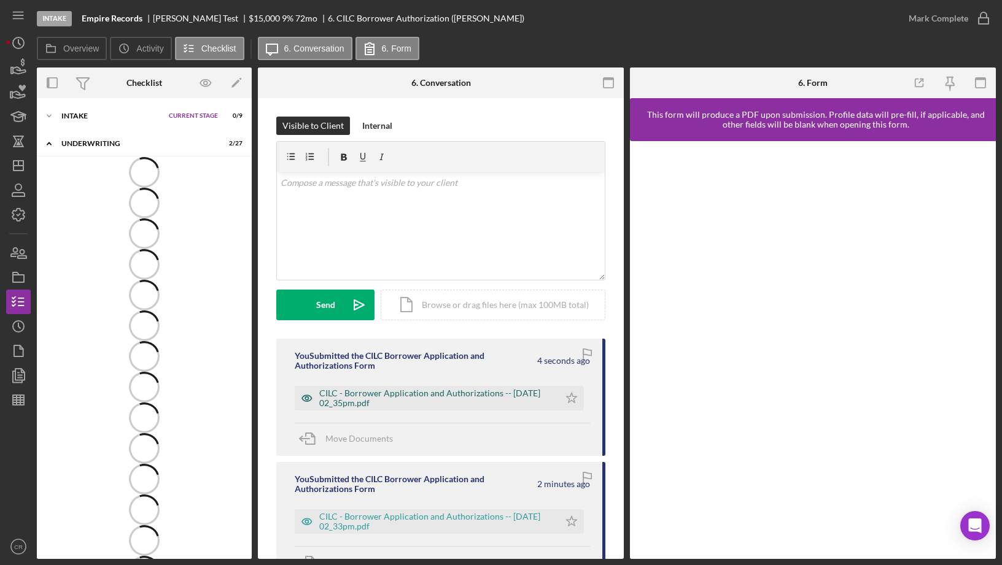
click at [492, 391] on div "CILC - Borrower Application and Authorizations -- [DATE] 02_35pm.pdf" at bounding box center [436, 399] width 234 height 20
